Goal: Information Seeking & Learning: Learn about a topic

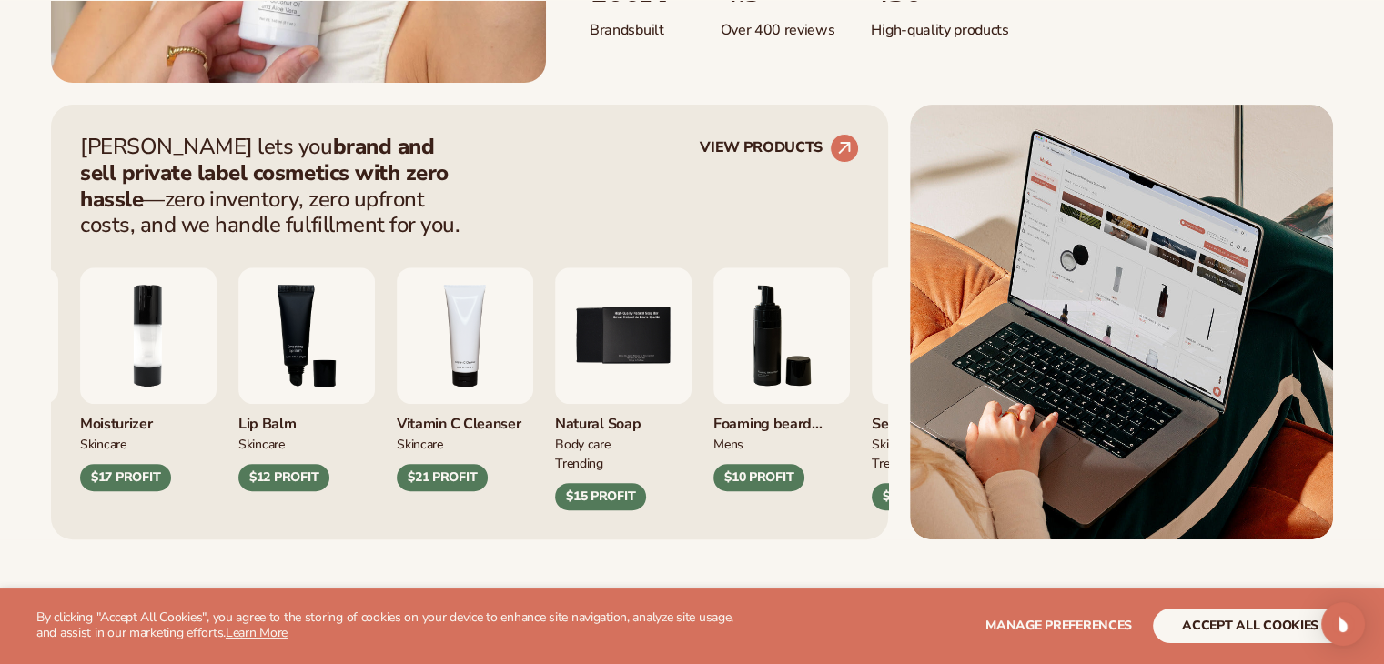
scroll to position [653, 0]
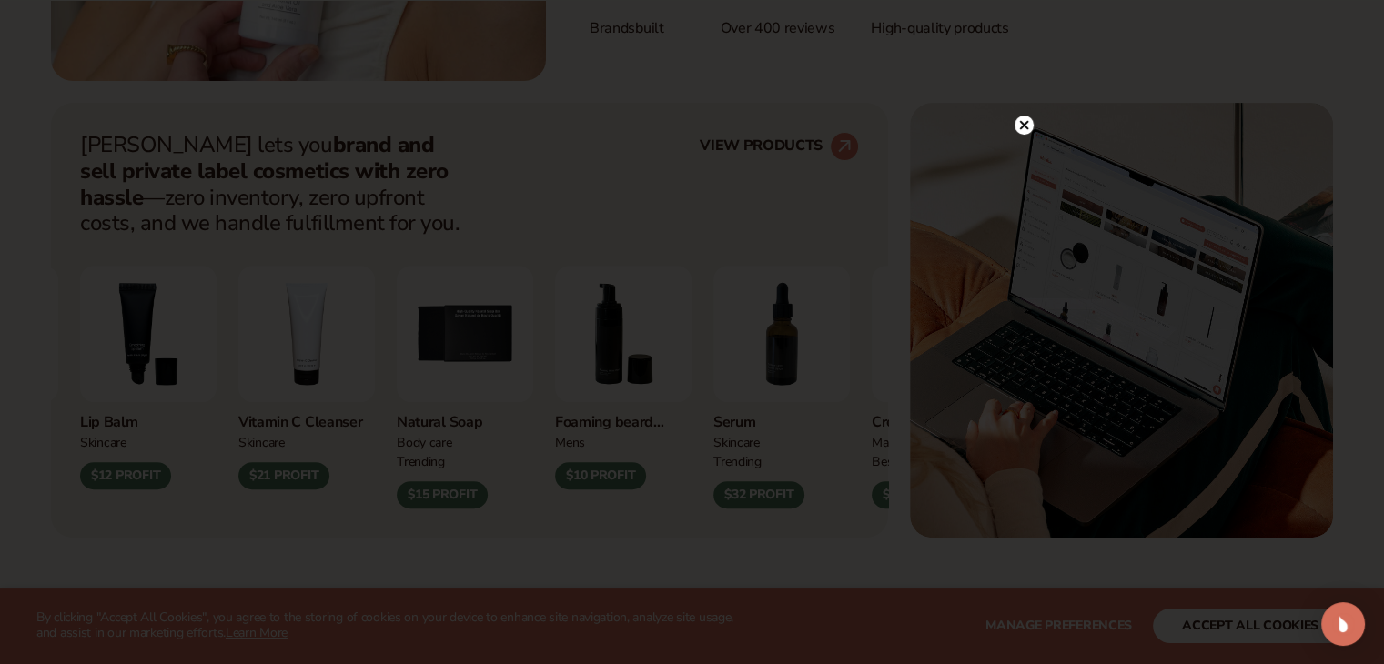
click at [1018, 127] on circle at bounding box center [1024, 125] width 19 height 19
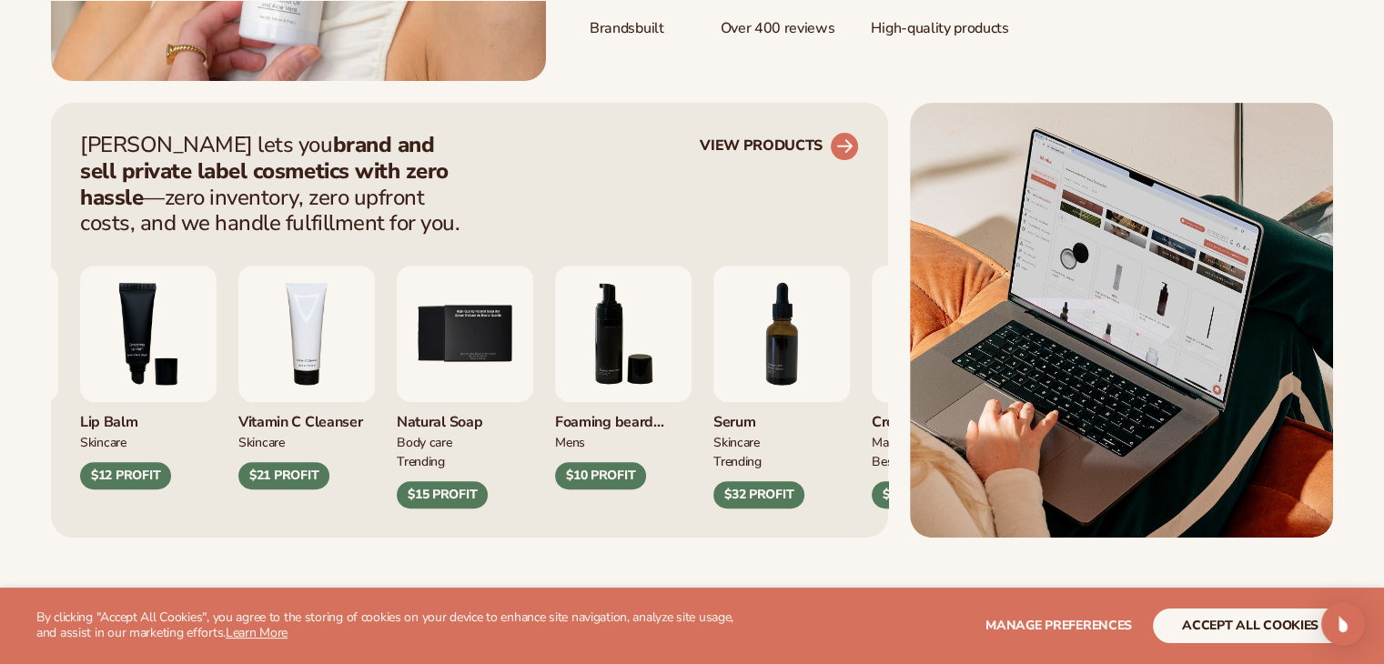
click at [835, 147] on circle at bounding box center [844, 146] width 40 height 40
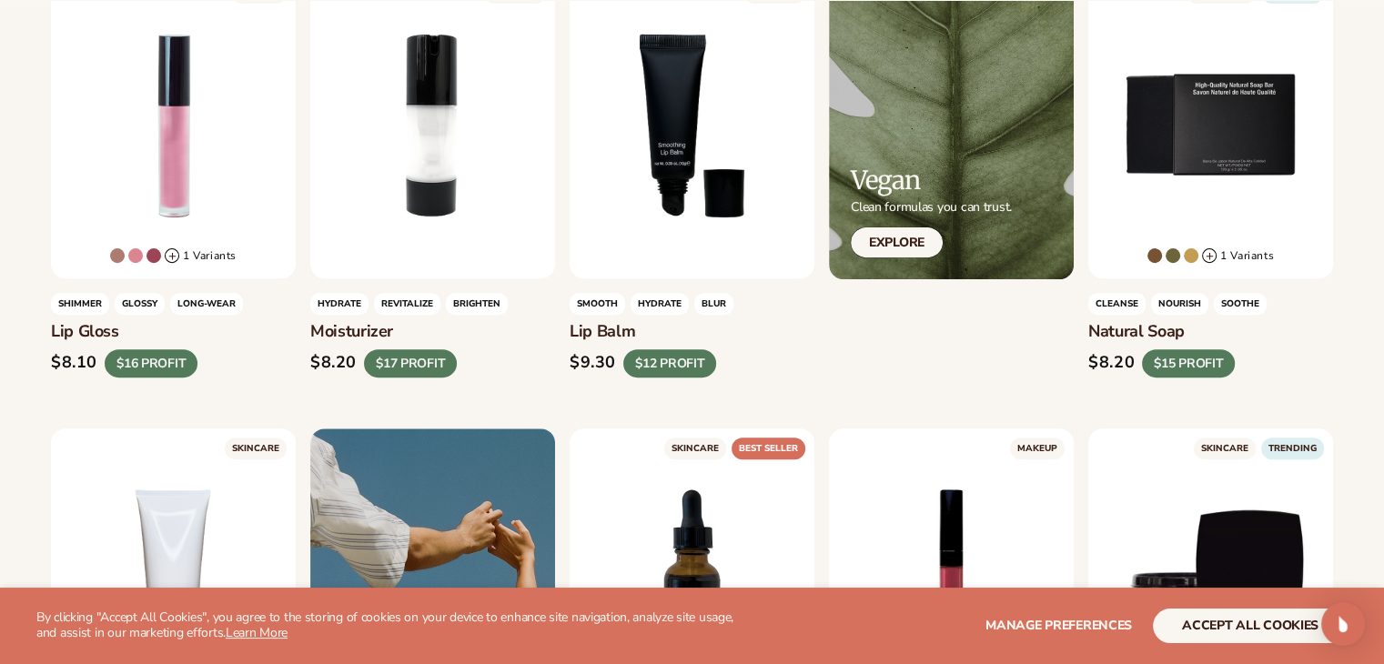
scroll to position [626, 0]
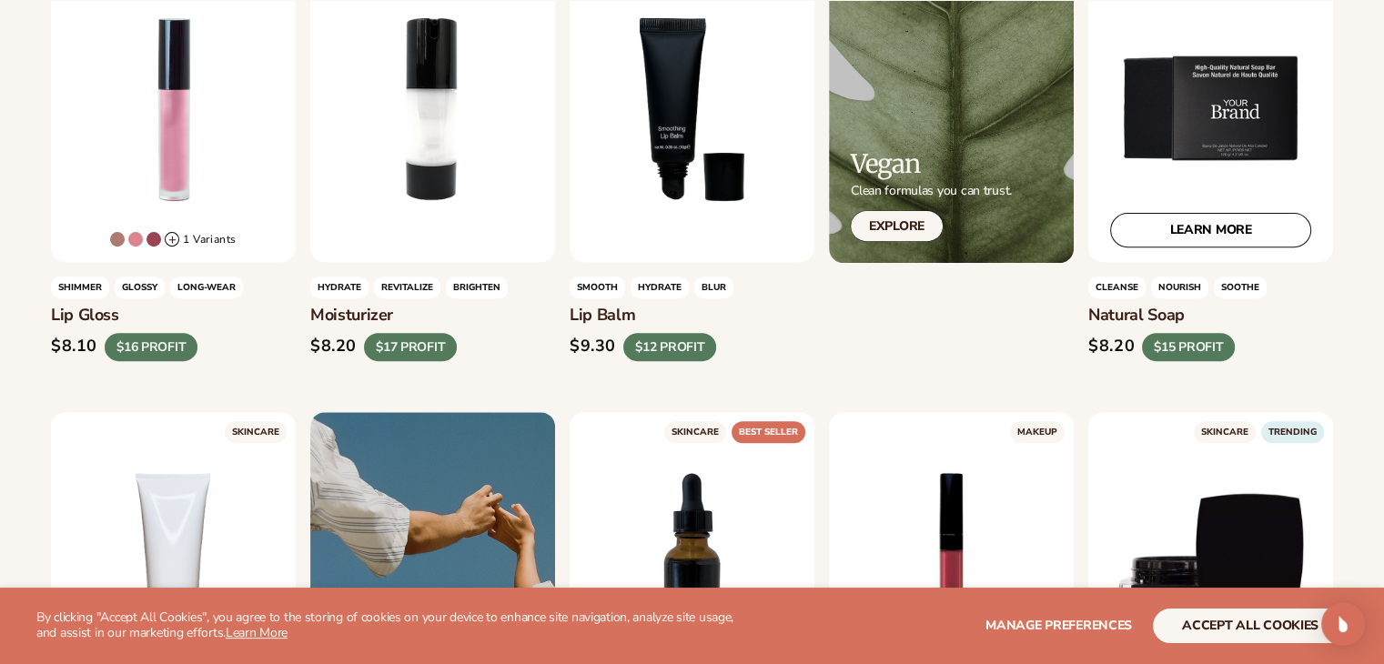
click at [1212, 180] on div "LEARN MORE" at bounding box center [1210, 109] width 245 height 306
drag, startPoint x: 1212, startPoint y: 180, endPoint x: 1238, endPoint y: 227, distance: 53.4
click at [1238, 227] on div "LEARN MORE" at bounding box center [1210, 109] width 245 height 306
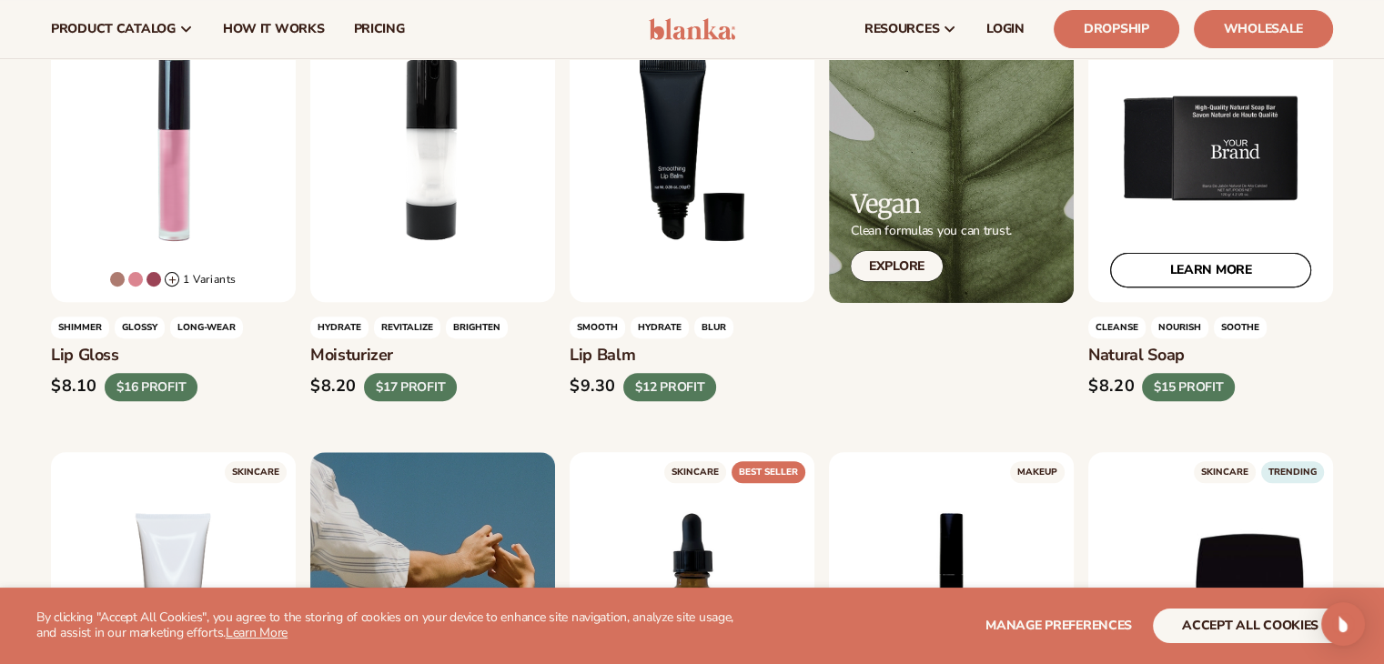
scroll to position [586, 0]
click at [1216, 195] on div "LEARN MORE" at bounding box center [1210, 149] width 245 height 306
click at [1247, 278] on link "LEARN MORE" at bounding box center [1210, 271] width 201 height 35
